Goal: Task Accomplishment & Management: Complete application form

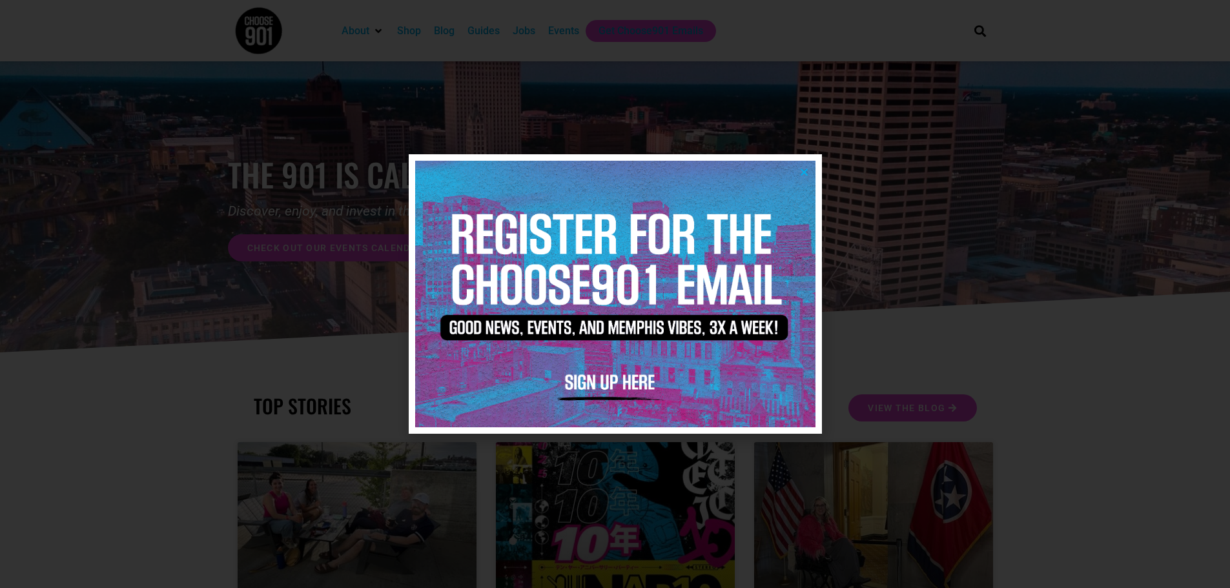
click at [803, 170] on icon "Close" at bounding box center [805, 172] width 10 height 10
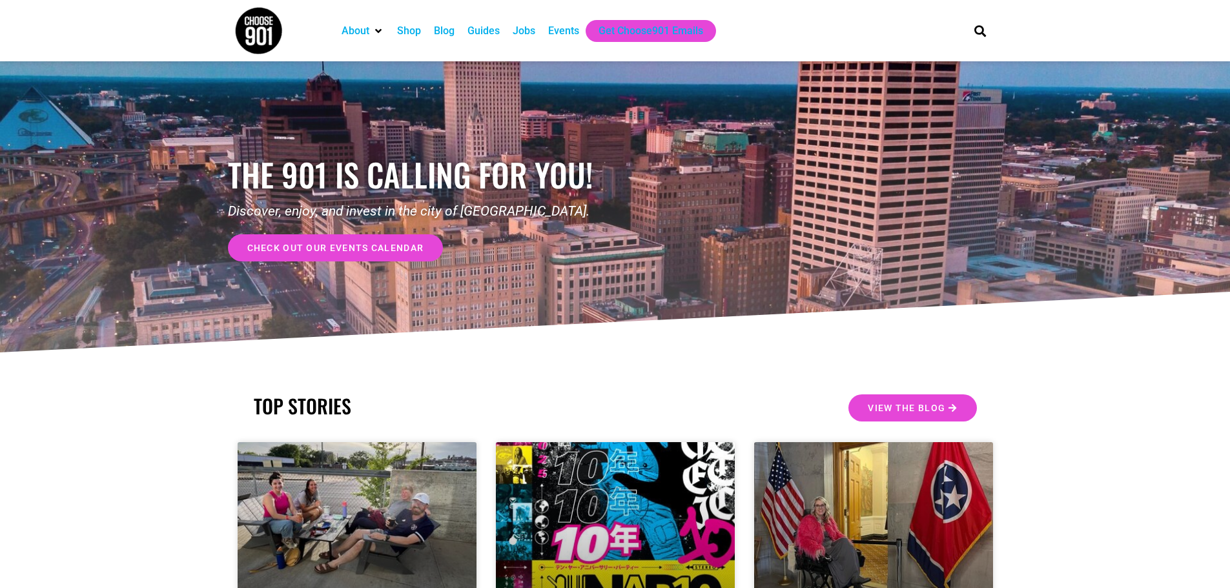
click at [523, 28] on div "Jobs" at bounding box center [524, 31] width 23 height 16
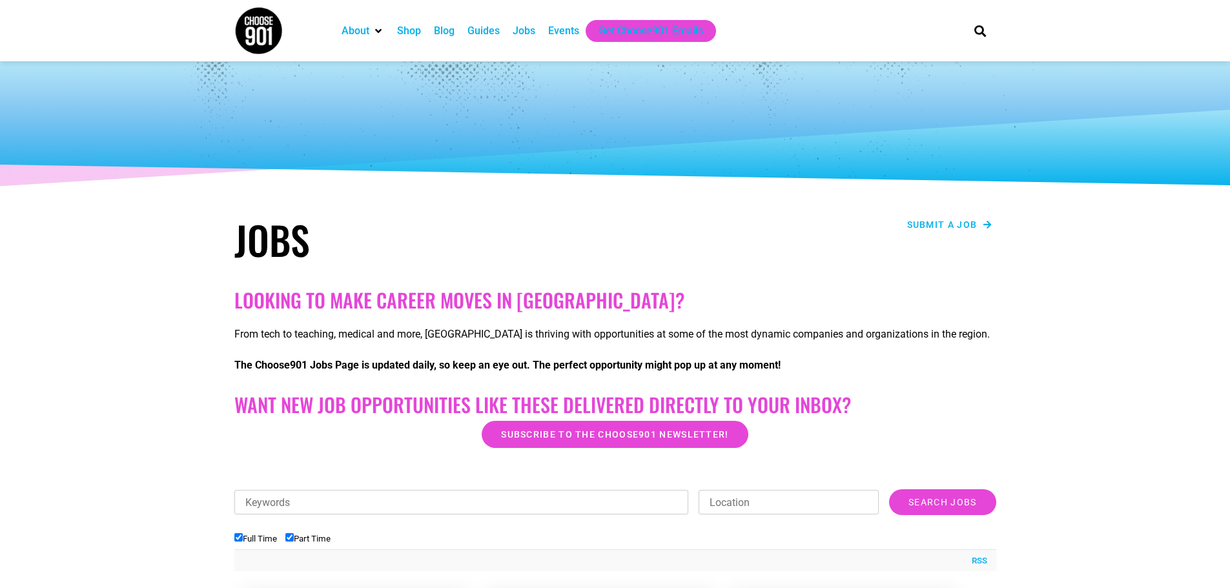
click at [941, 225] on span "Submit a job" at bounding box center [942, 224] width 70 height 9
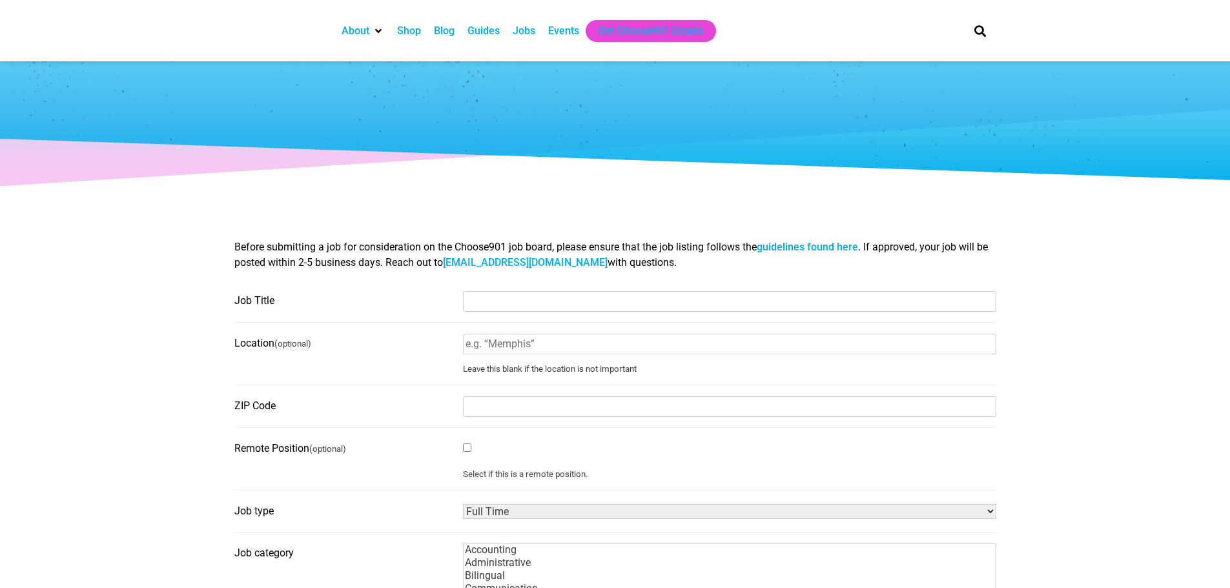
select select
